Goal: Navigation & Orientation: Find specific page/section

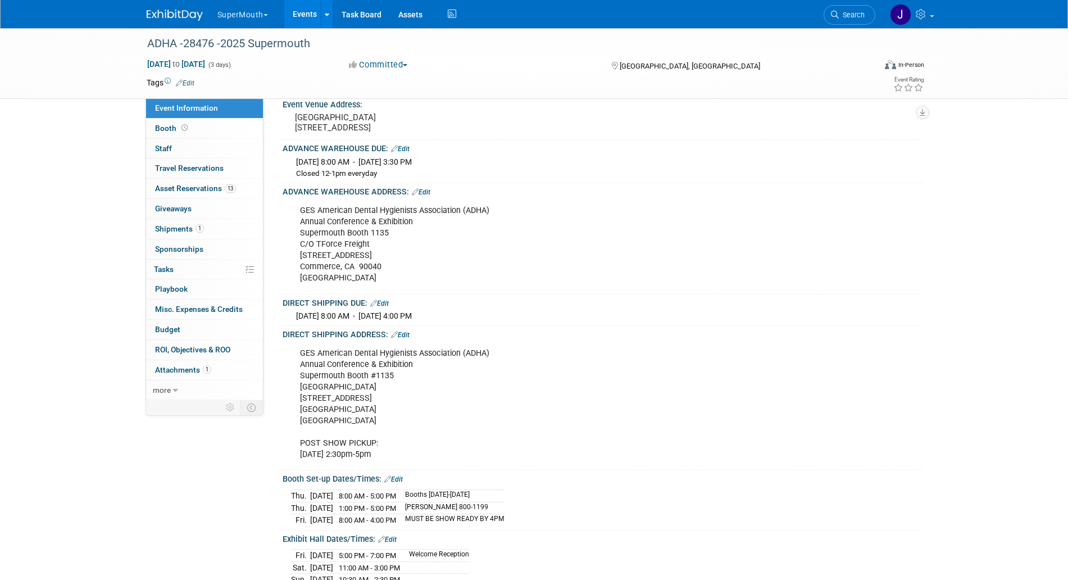
click at [250, 10] on button "SuperMouth" at bounding box center [249, 12] width 66 height 25
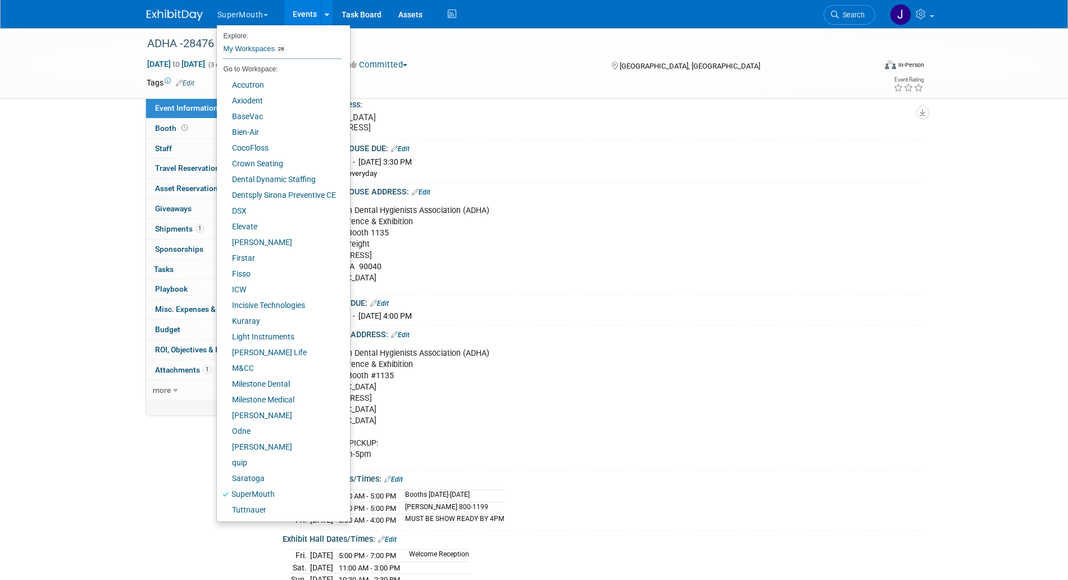
click at [548, 179] on div "Thu. Aug 28, 2025 8:00 AM - Fri. Sep 26, 2025 3:30 PM Closed 12-1pm everyday" at bounding box center [602, 166] width 623 height 26
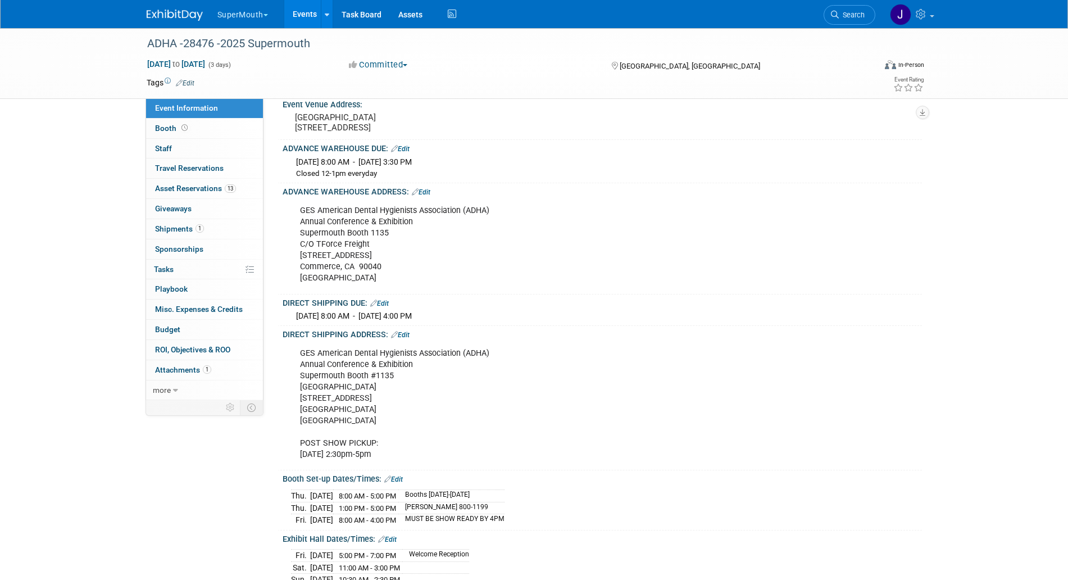
click at [302, 13] on link "Events" at bounding box center [304, 14] width 41 height 28
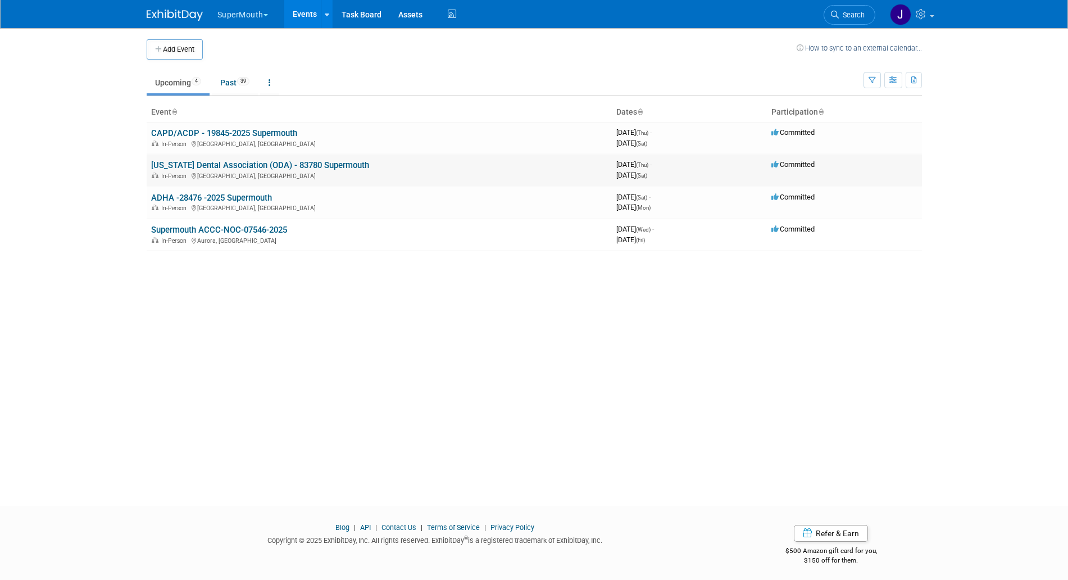
click at [199, 160] on link "[US_STATE] Dental Association (ODA) - 83780 Supermouth" at bounding box center [260, 165] width 218 height 10
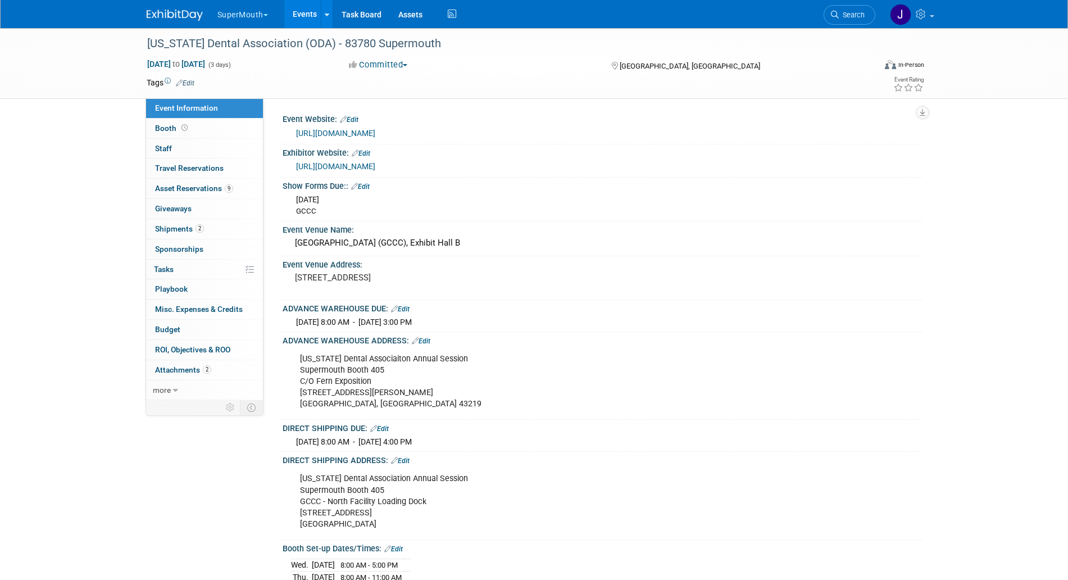
drag, startPoint x: 302, startPoint y: 479, endPoint x: 403, endPoint y: 525, distance: 111.1
click at [403, 525] on div "[US_STATE] Dental Association Annual Session Supermouth Booth 405 GCCC - North …" at bounding box center [545, 500] width 506 height 67
